Goal: Understand process/instructions

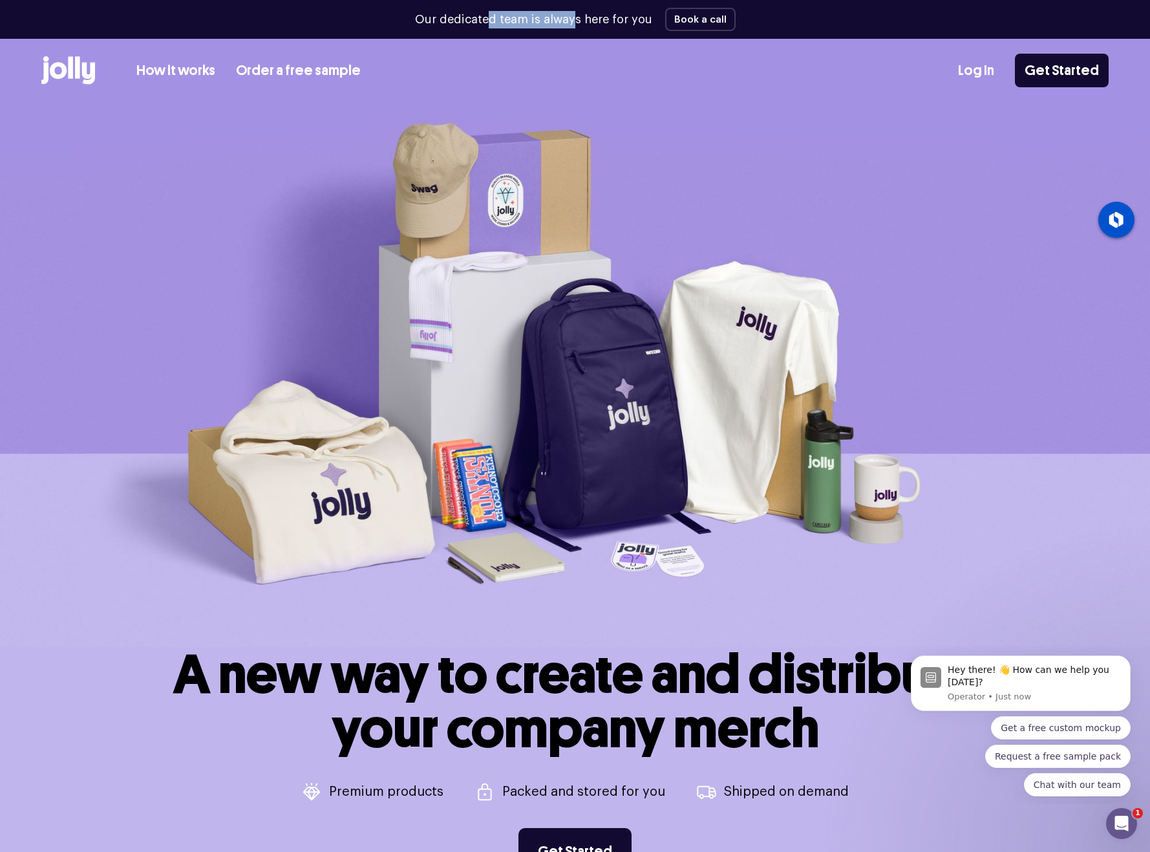
drag, startPoint x: 489, startPoint y: 20, endPoint x: 580, endPoint y: 19, distance: 90.5
click at [580, 19] on p "Our dedicated team is always here for you" at bounding box center [533, 19] width 237 height 17
click at [164, 67] on link "How it works" at bounding box center [175, 70] width 79 height 21
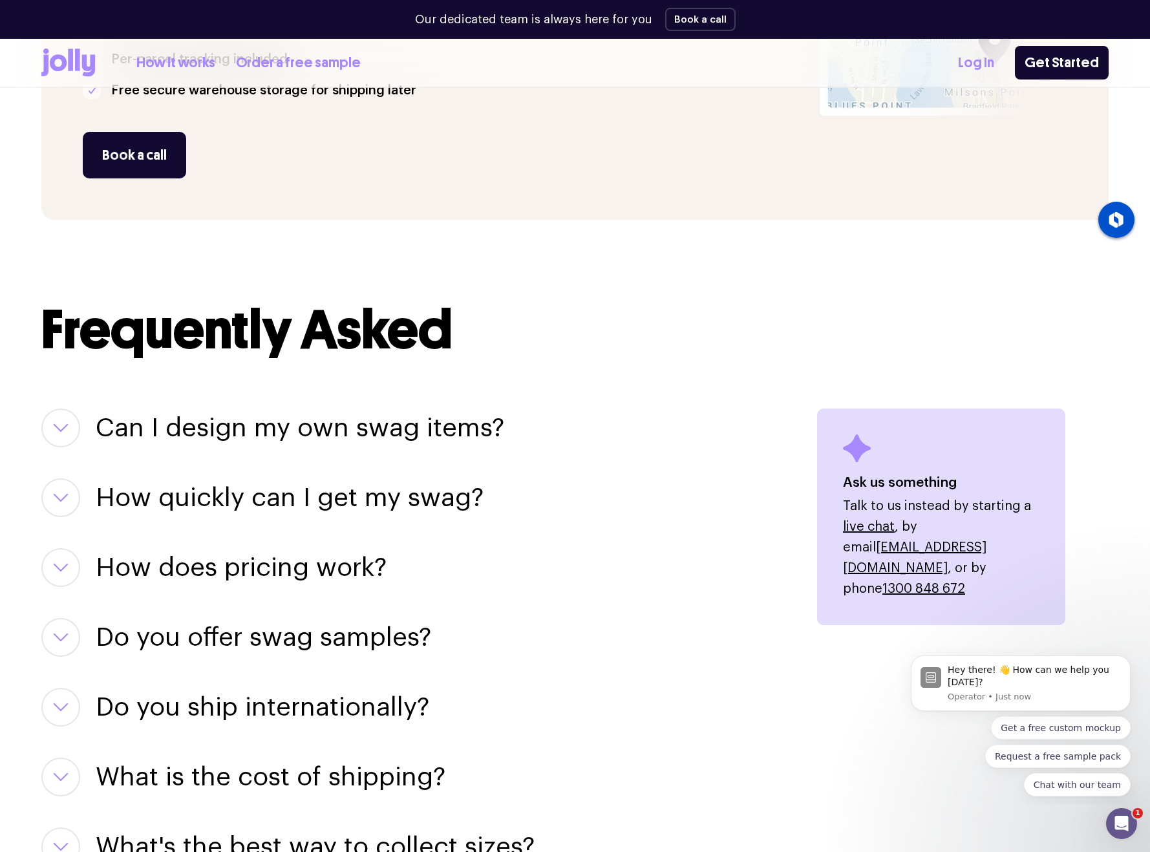
scroll to position [1378, 0]
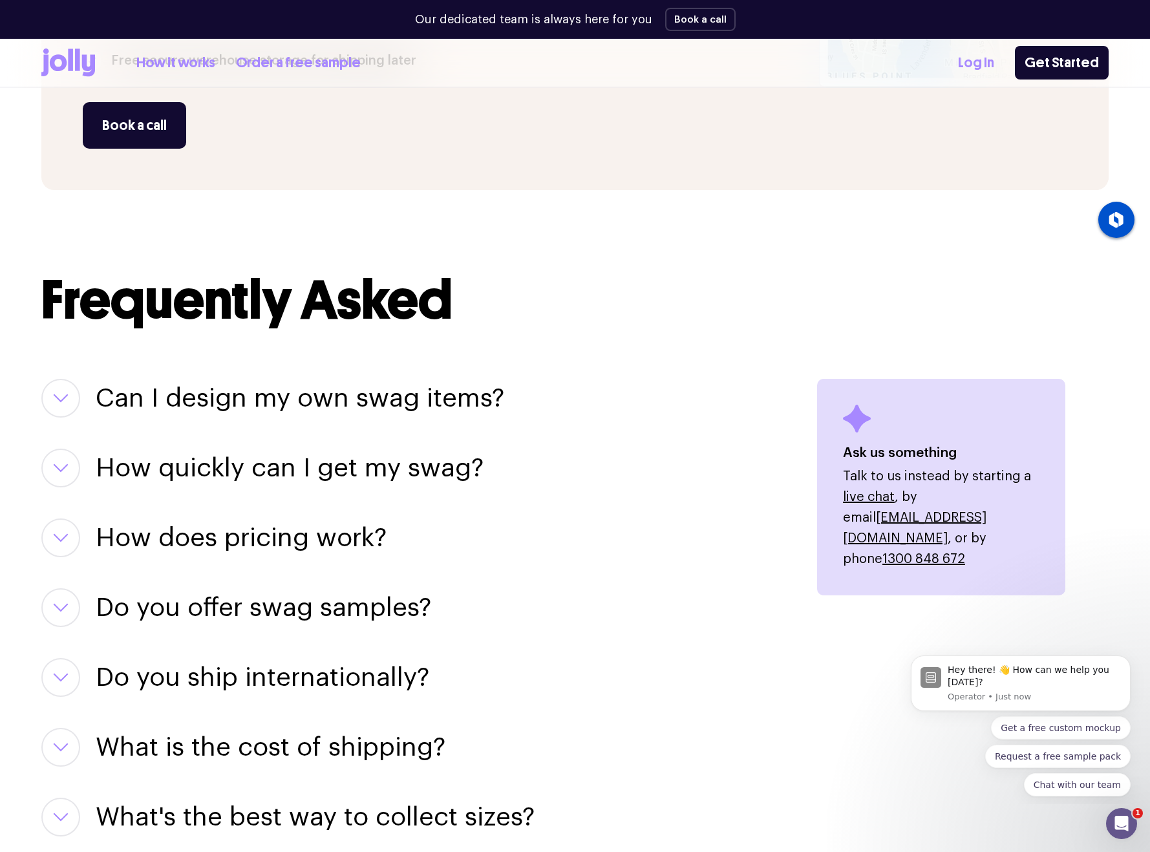
click at [331, 379] on h3 "Can I design my own swag items?" at bounding box center [300, 398] width 409 height 39
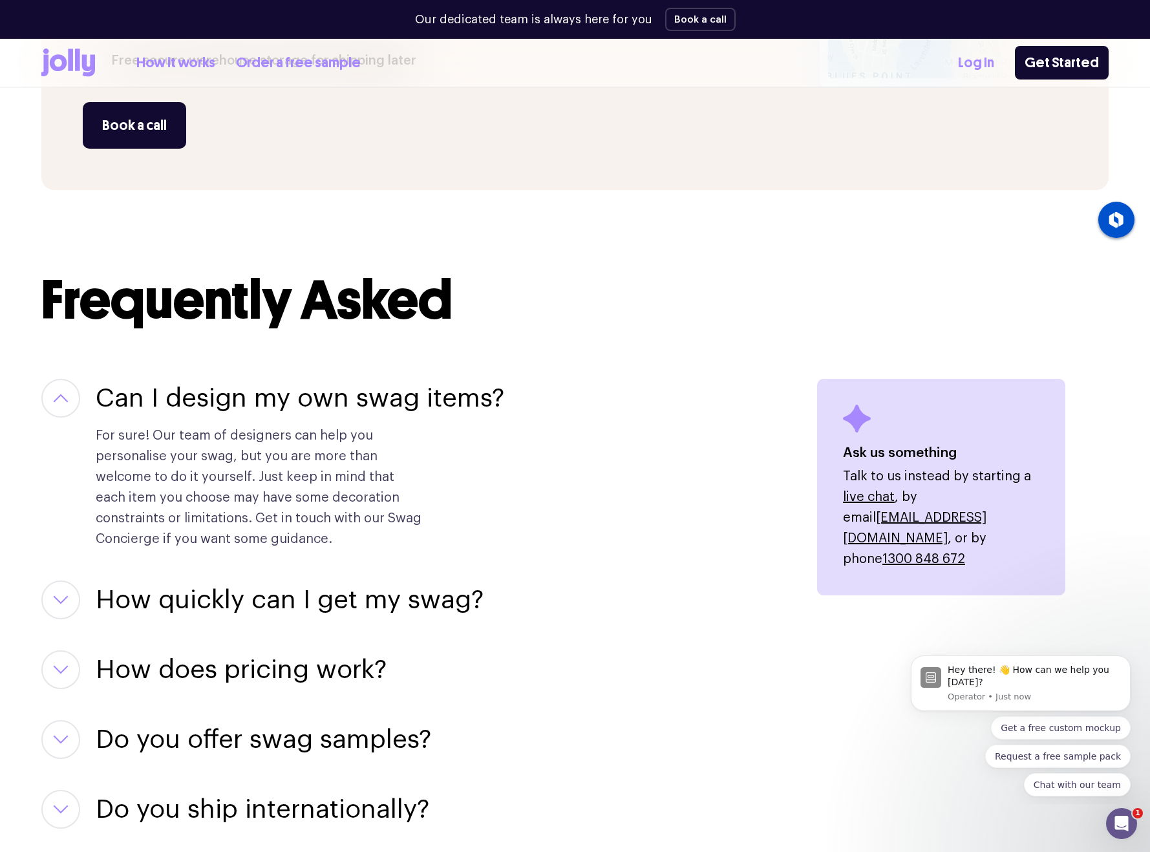
scroll to position [0, 0]
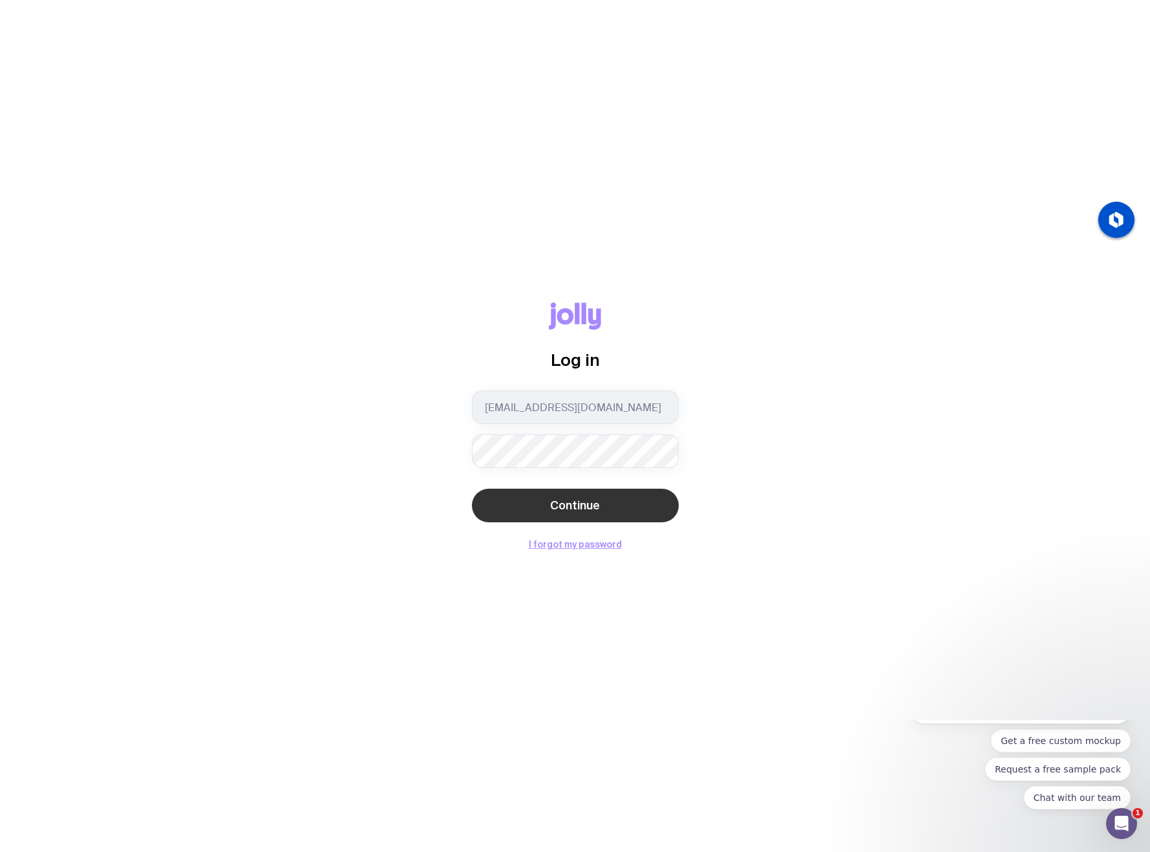
click at [599, 506] on button "Continue" at bounding box center [575, 506] width 207 height 34
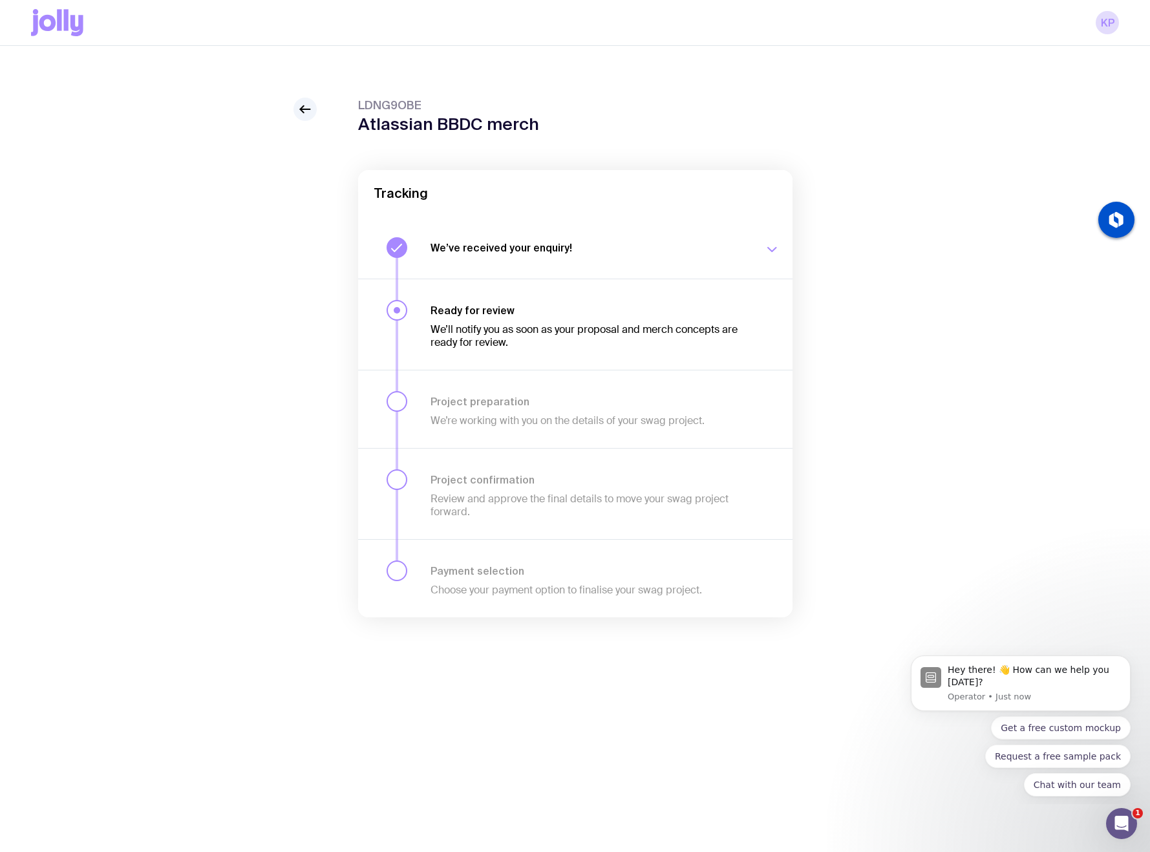
click at [51, 19] on icon at bounding box center [47, 23] width 17 height 16
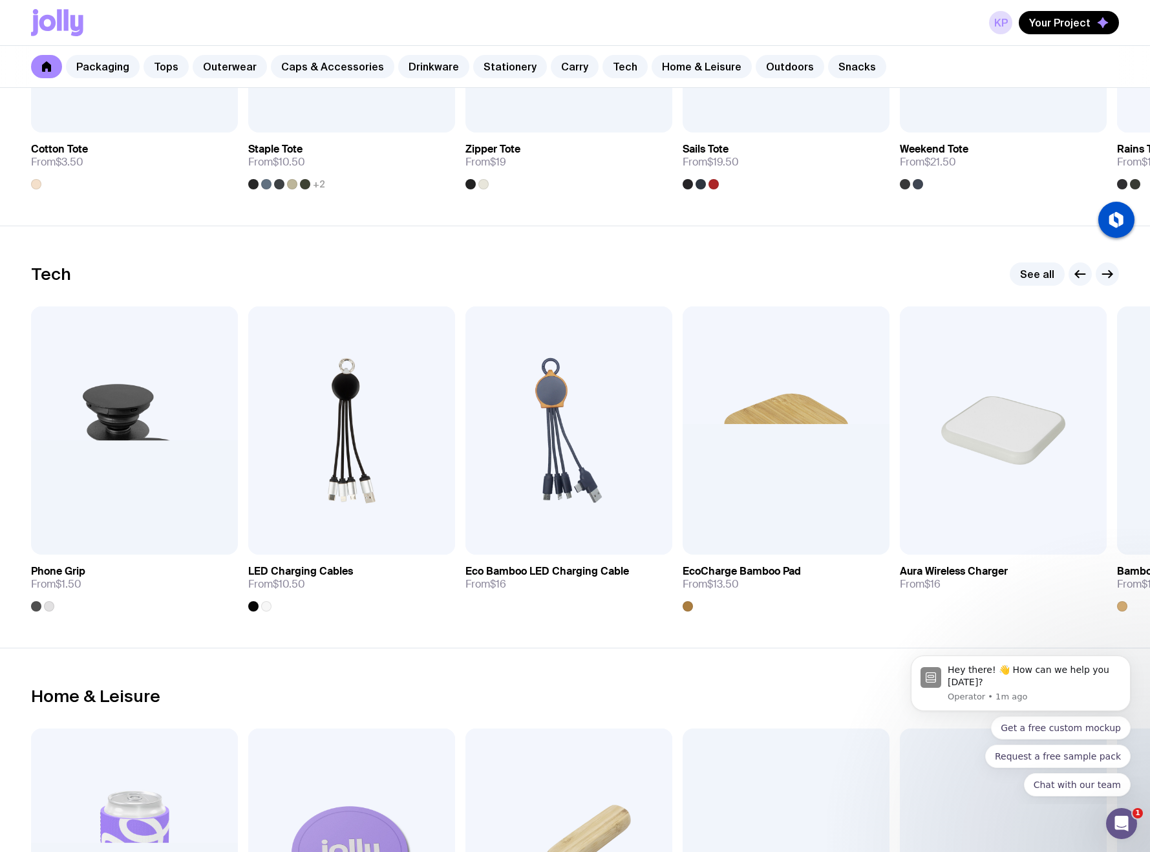
scroll to position [3119, 0]
